Goal: Information Seeking & Learning: Check status

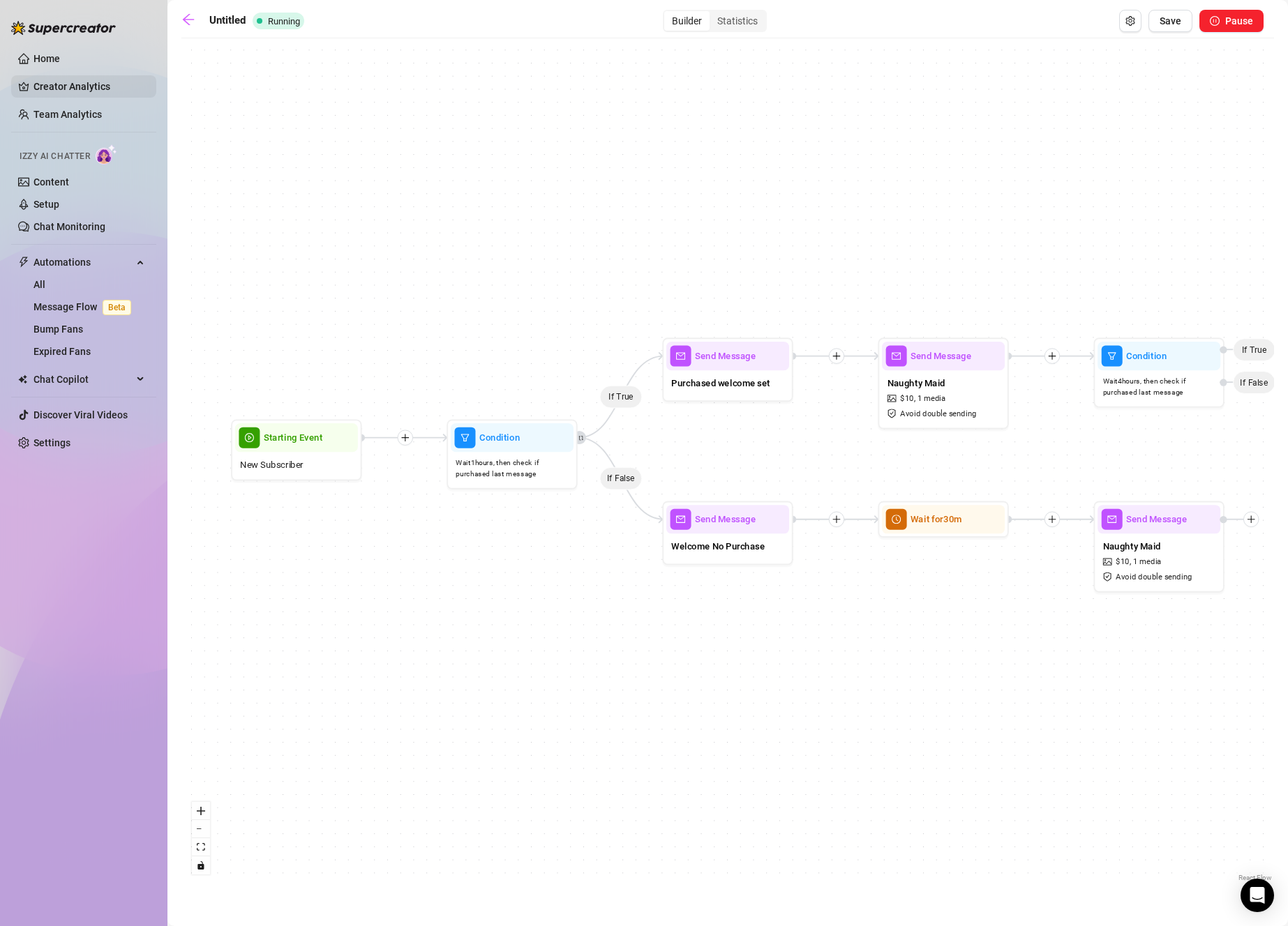
click at [69, 87] on link "Creator Analytics" at bounding box center [89, 87] width 111 height 23
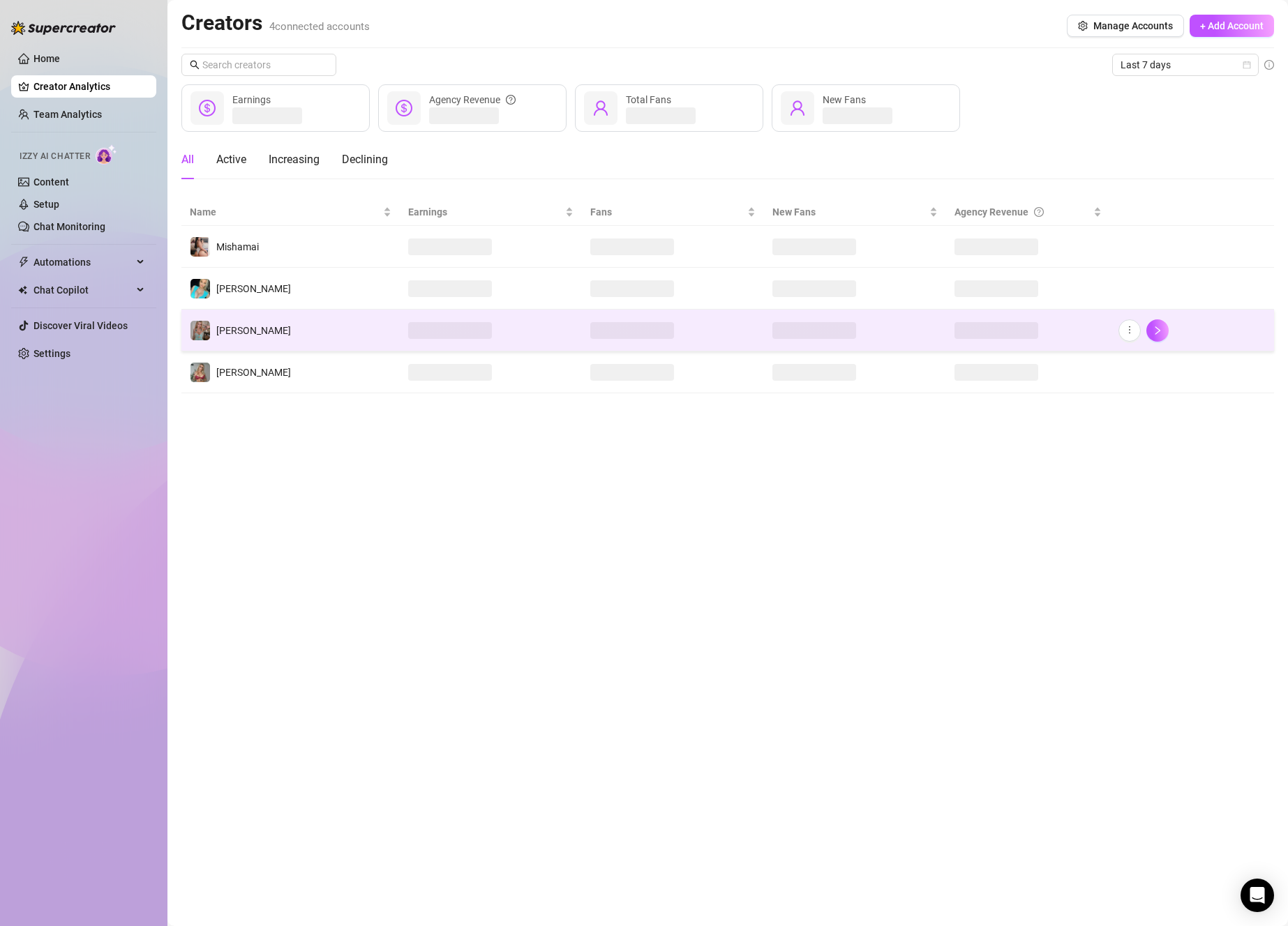
click at [660, 338] on span at bounding box center [632, 330] width 83 height 16
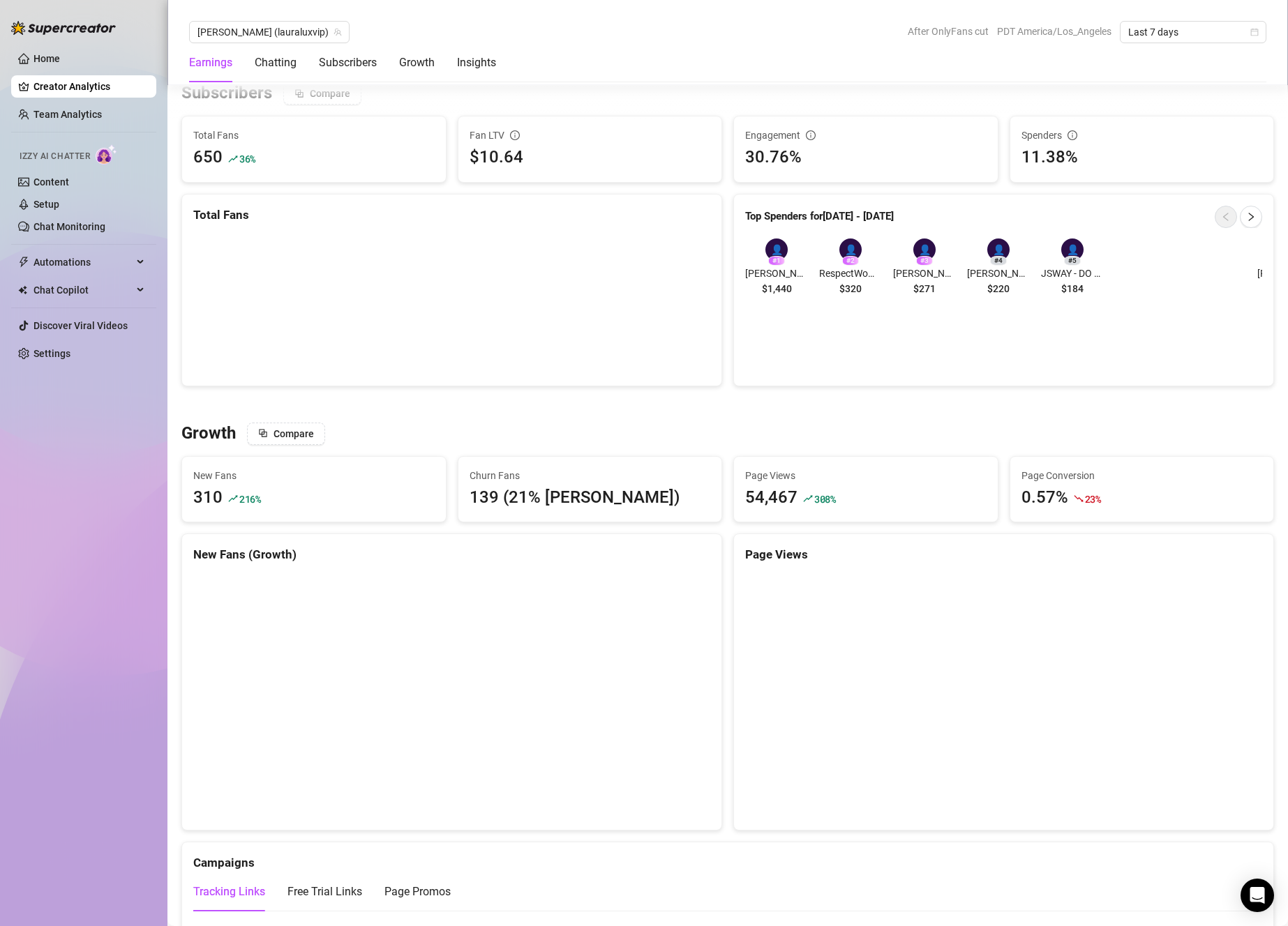
scroll to position [909, 0]
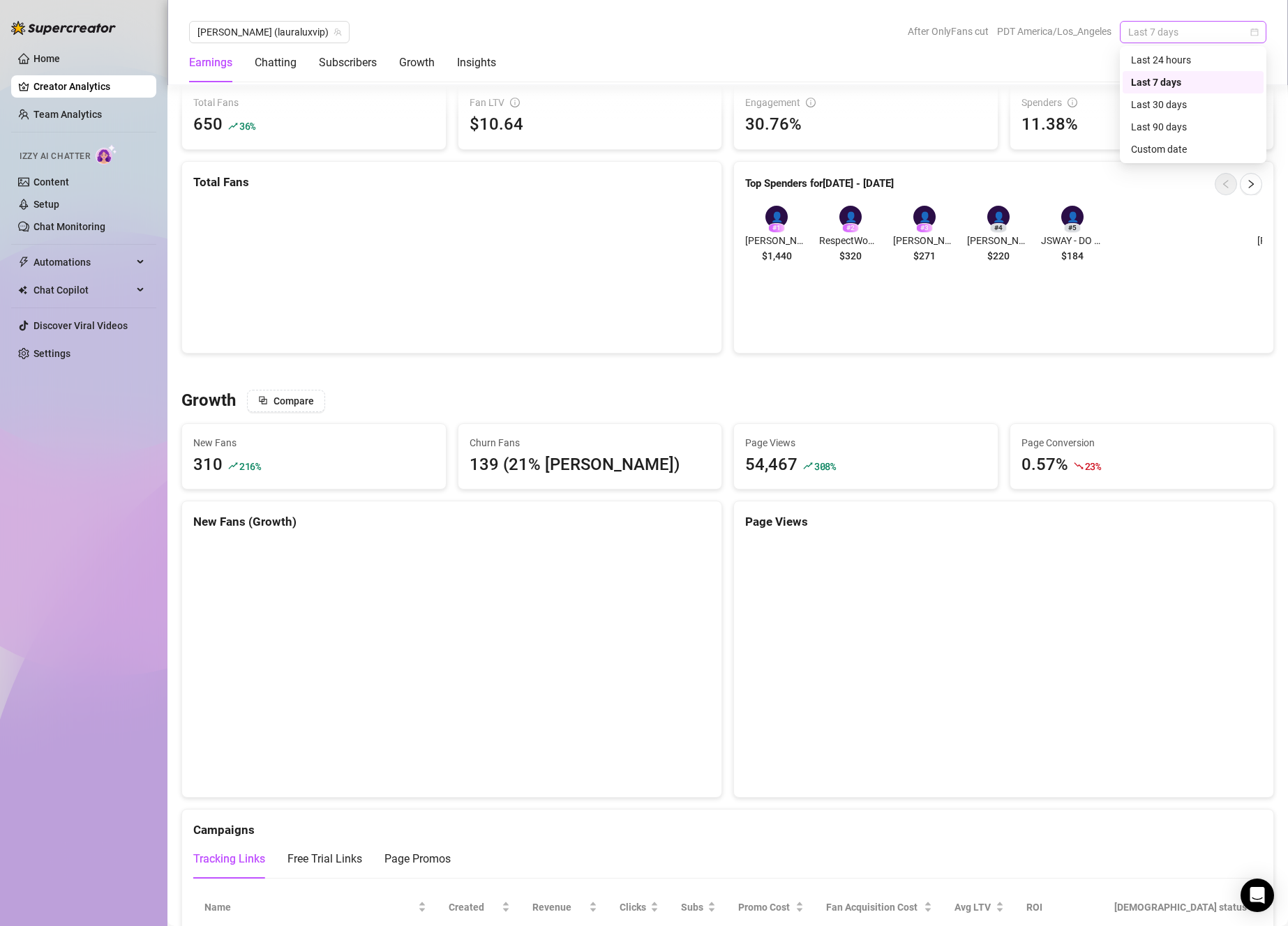
click at [1138, 28] on span "Last 7 days" at bounding box center [1193, 32] width 129 height 21
click at [1155, 30] on span "Last 7 days" at bounding box center [1193, 32] width 129 height 21
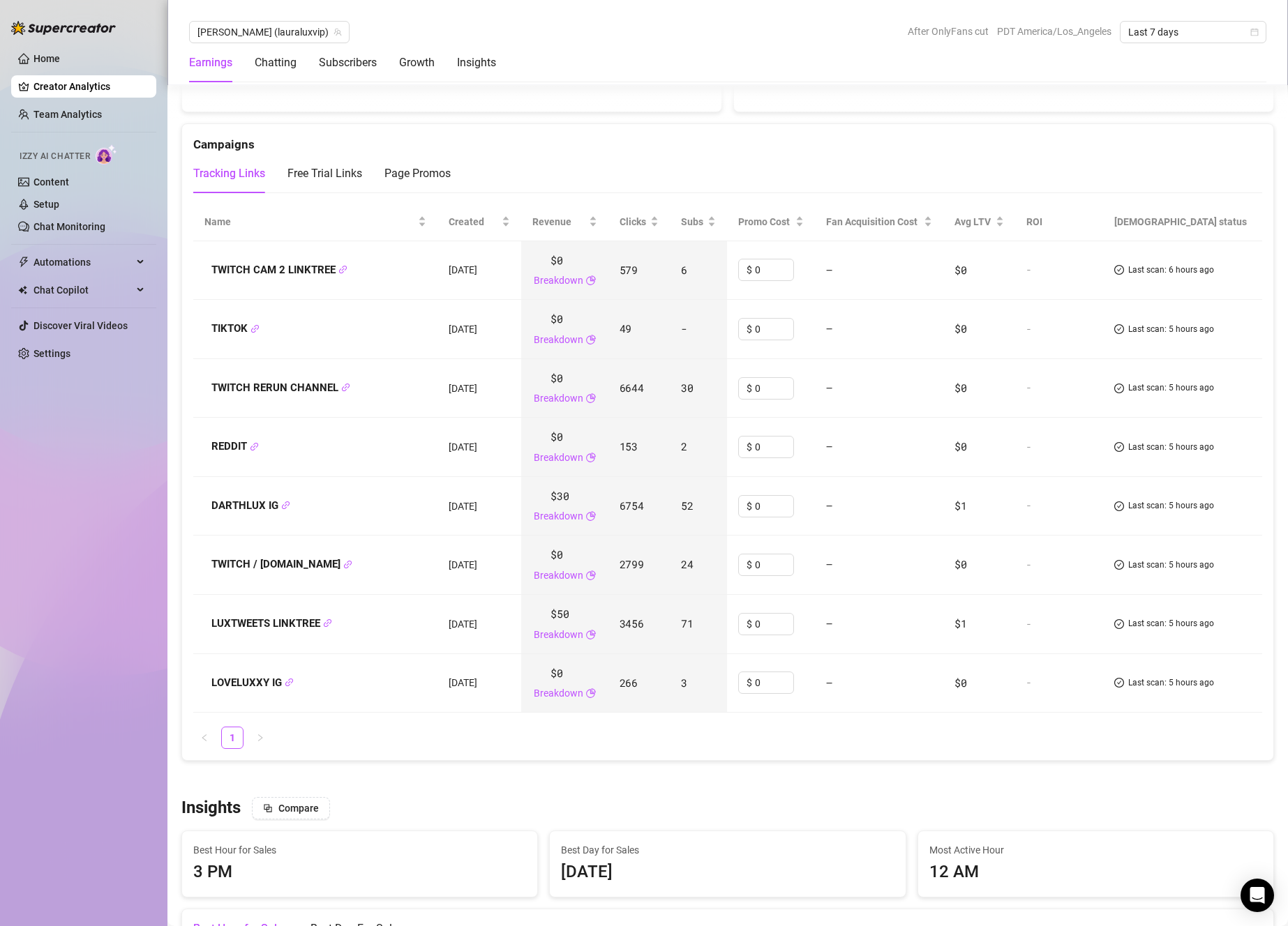
scroll to position [1222, 0]
